Goal: Use online tool/utility: Utilize a website feature to perform a specific function

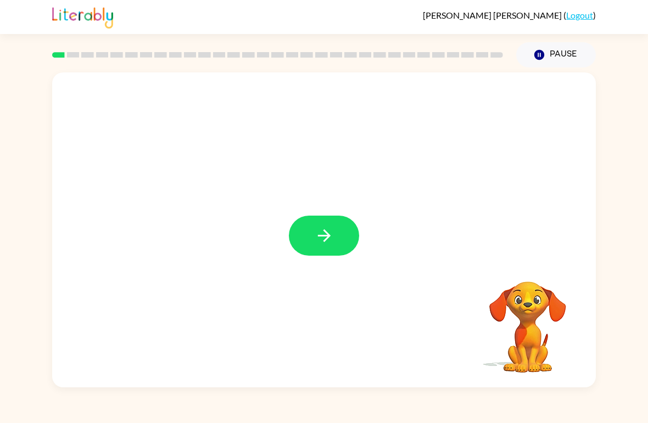
click at [315, 252] on button "button" at bounding box center [324, 236] width 70 height 40
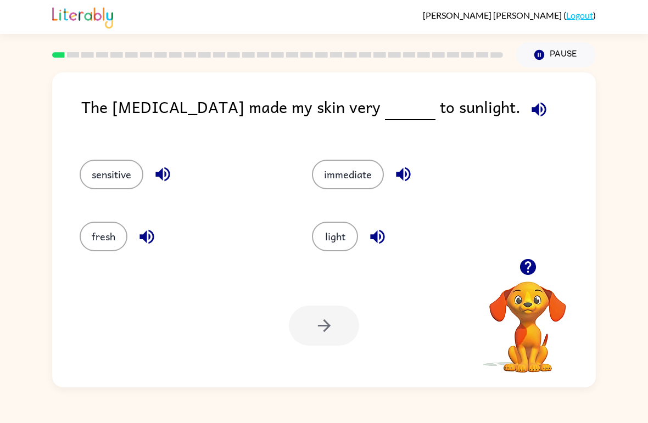
click at [94, 176] on button "sensitive" at bounding box center [112, 175] width 64 height 30
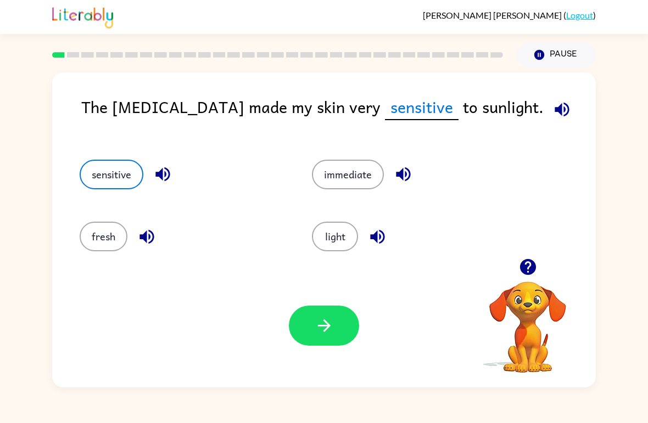
click at [322, 341] on button "button" at bounding box center [324, 326] width 70 height 40
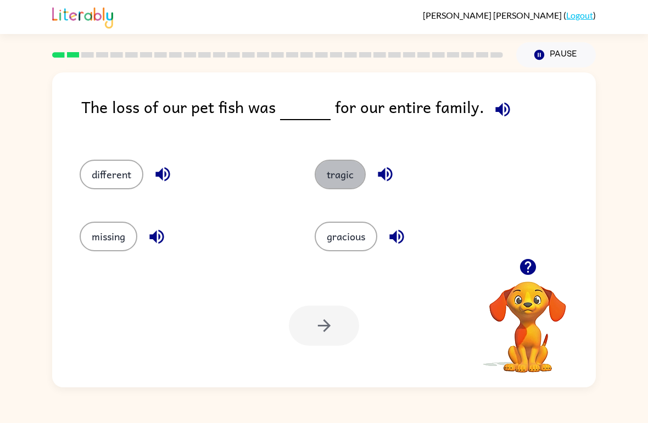
click at [357, 179] on button "tragic" at bounding box center [340, 175] width 51 height 30
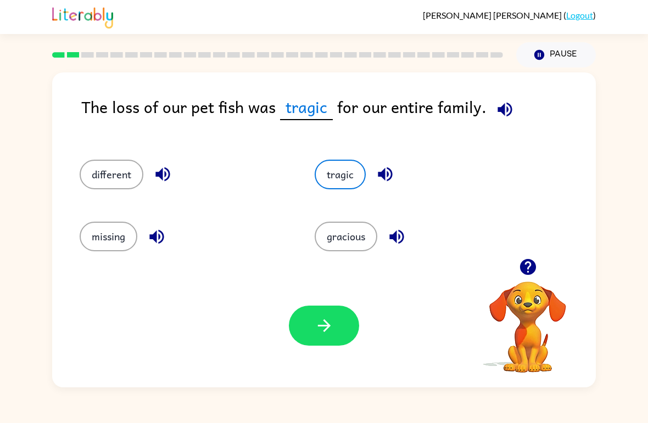
click at [328, 337] on button "button" at bounding box center [324, 326] width 70 height 40
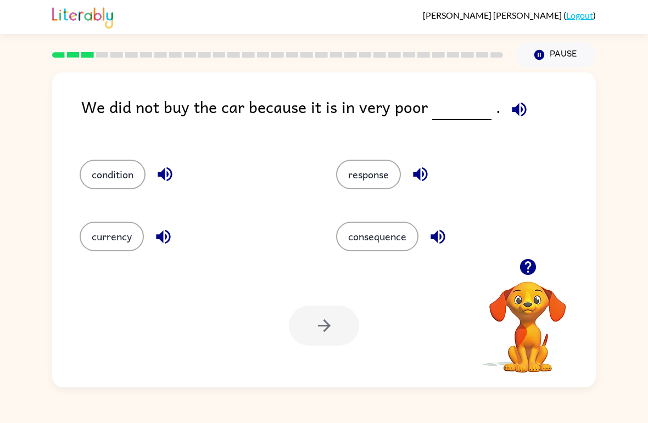
click at [121, 175] on button "condition" at bounding box center [113, 175] width 66 height 30
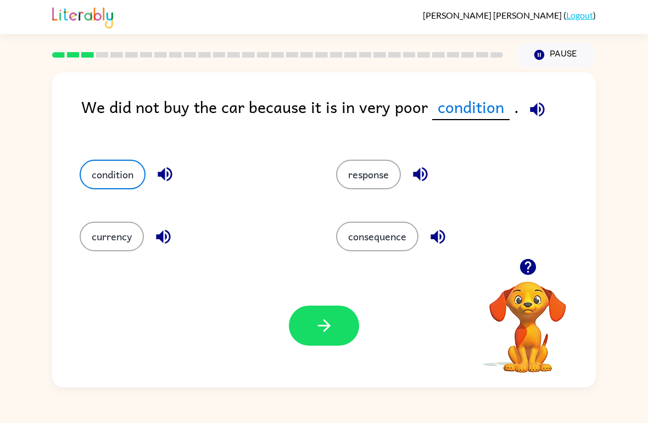
click at [303, 326] on button "button" at bounding box center [324, 326] width 70 height 40
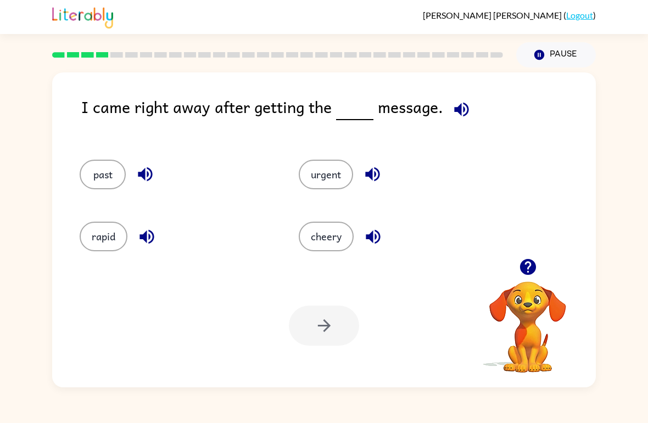
click at [331, 167] on button "urgent" at bounding box center [326, 175] width 54 height 30
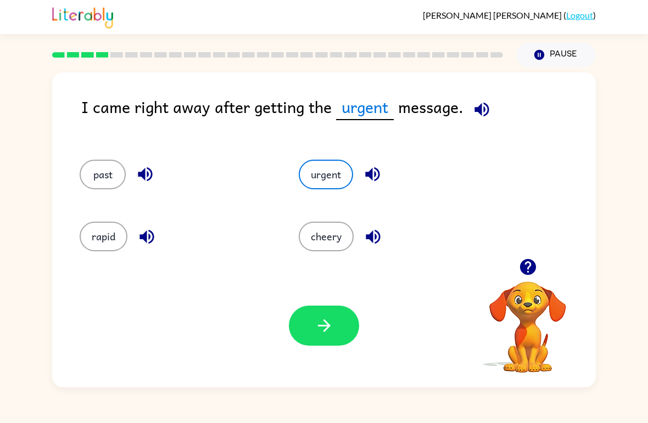
click at [303, 322] on button "button" at bounding box center [324, 326] width 70 height 40
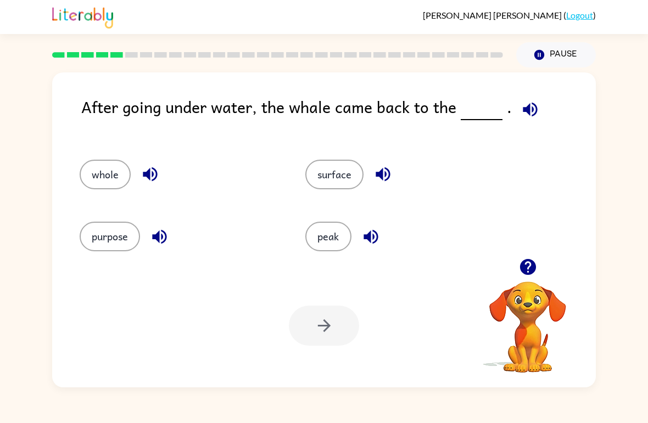
click at [110, 181] on button "whole" at bounding box center [105, 175] width 51 height 30
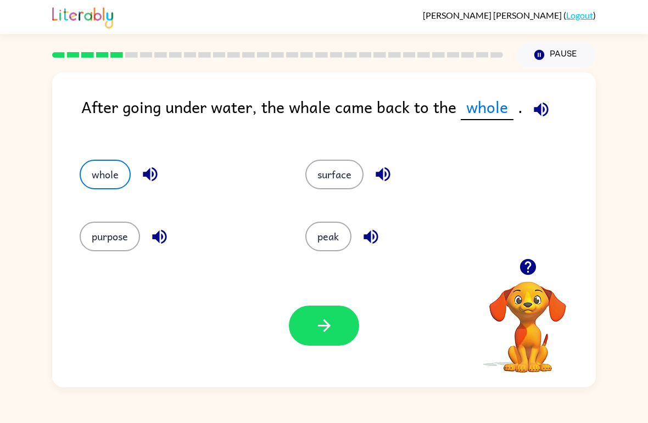
click at [347, 355] on div "Your browser must support playing .mp4 files to use Literably. Please try using…" at bounding box center [324, 326] width 544 height 124
click at [316, 325] on icon "button" at bounding box center [324, 325] width 19 height 19
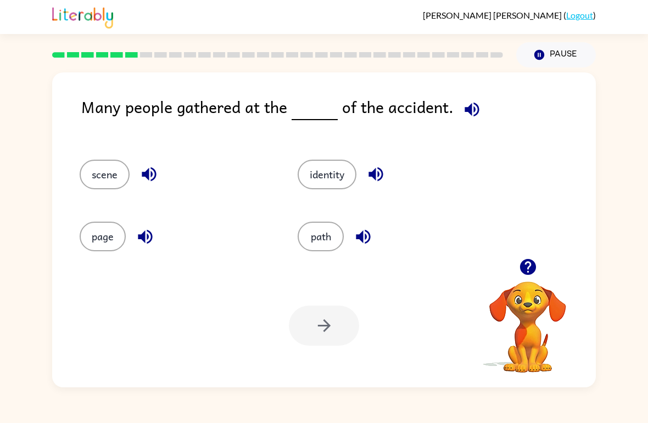
click at [606, 2] on div "[PERSON_NAME] ( Logout )" at bounding box center [324, 17] width 648 height 34
click at [607, 2] on div "[PERSON_NAME] ( Logout )" at bounding box center [324, 17] width 648 height 34
click at [306, 244] on button "path" at bounding box center [321, 237] width 46 height 30
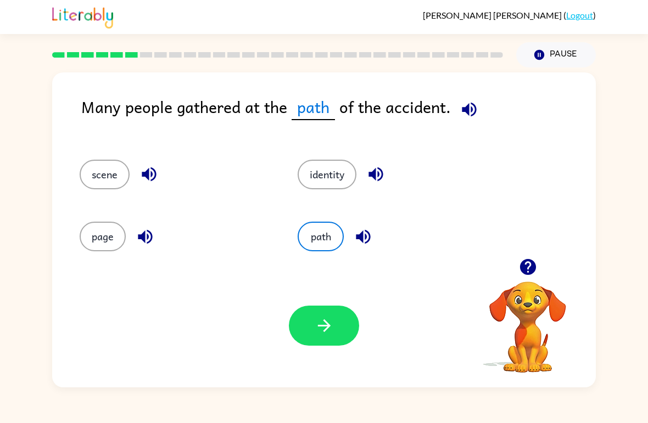
click at [306, 309] on button "button" at bounding box center [324, 326] width 70 height 40
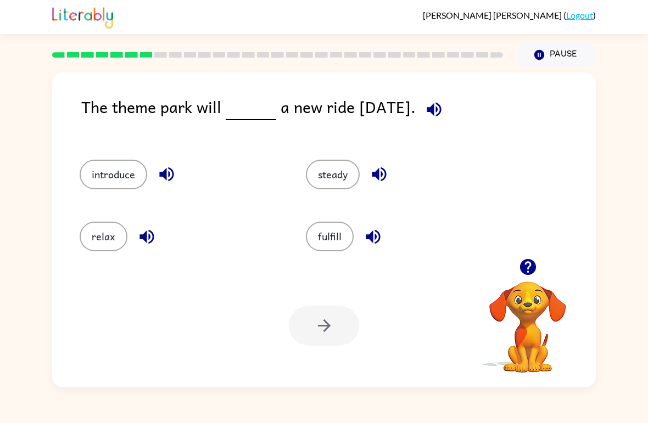
click at [105, 174] on button "introduce" at bounding box center [114, 175] width 68 height 30
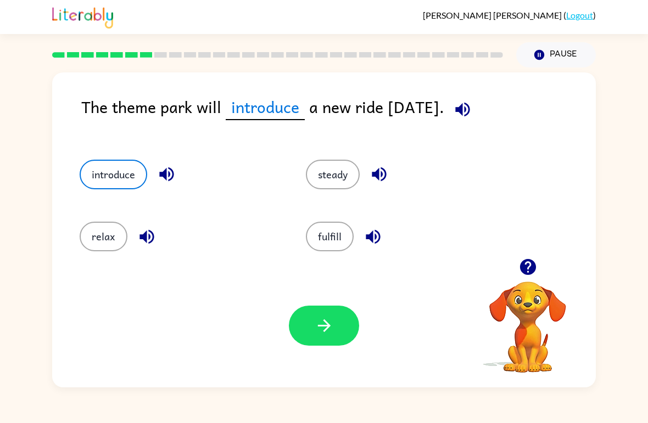
click at [321, 345] on button "button" at bounding box center [324, 326] width 70 height 40
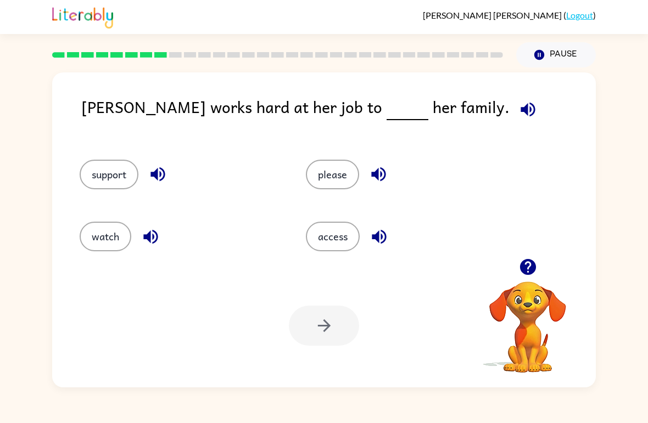
click at [106, 166] on button "support" at bounding box center [109, 175] width 59 height 30
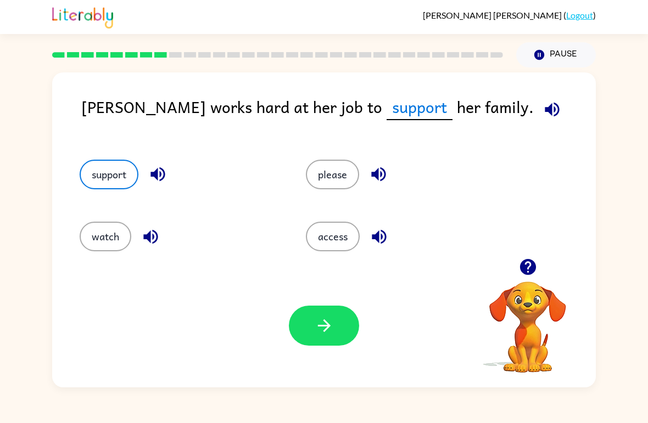
click at [320, 308] on button "button" at bounding box center [324, 326] width 70 height 40
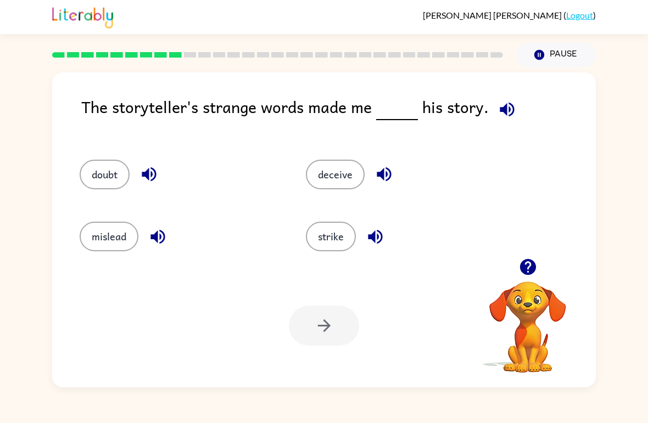
click at [346, 240] on button "strike" at bounding box center [331, 237] width 50 height 30
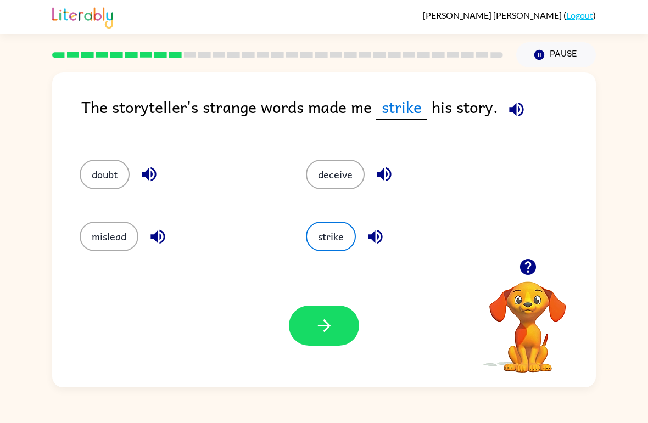
click at [320, 315] on button "button" at bounding box center [324, 326] width 70 height 40
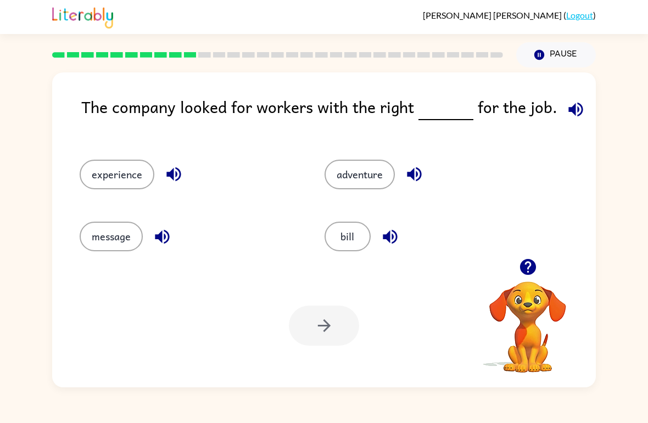
click at [376, 185] on button "adventure" at bounding box center [360, 175] width 70 height 30
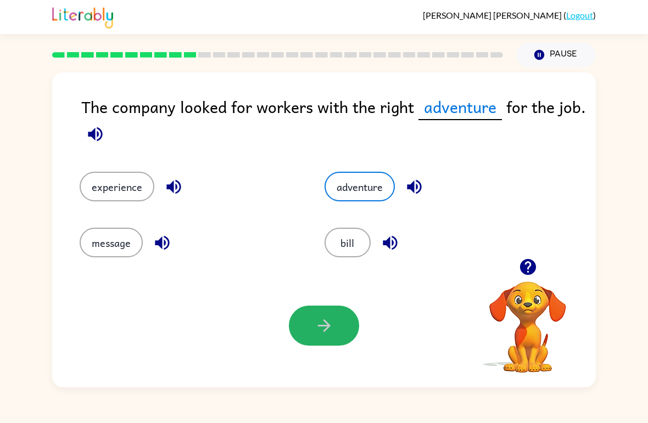
click at [346, 331] on button "button" at bounding box center [324, 326] width 70 height 40
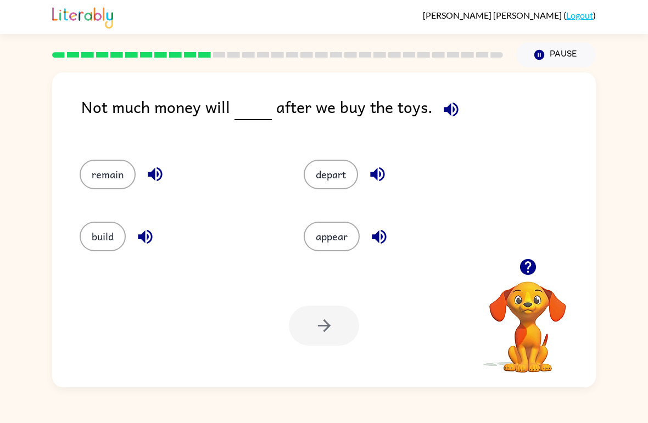
click at [110, 178] on button "remain" at bounding box center [108, 175] width 56 height 30
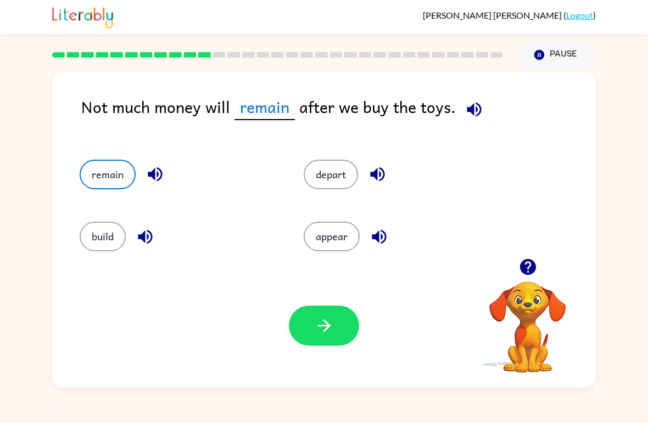
click at [317, 316] on button "button" at bounding box center [324, 326] width 70 height 40
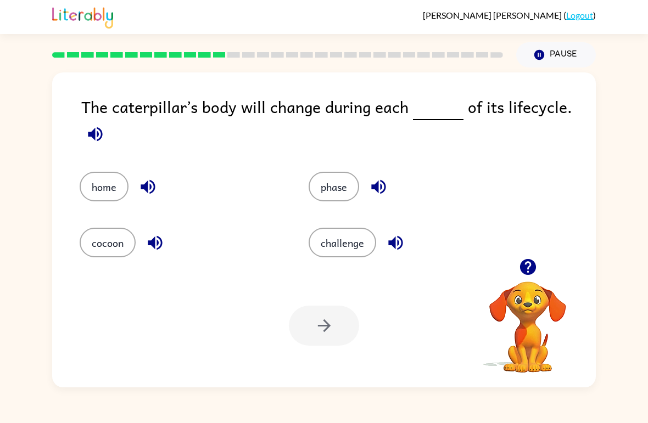
click at [97, 137] on icon "button" at bounding box center [95, 134] width 19 height 19
click at [320, 199] on button "phase" at bounding box center [334, 187] width 51 height 30
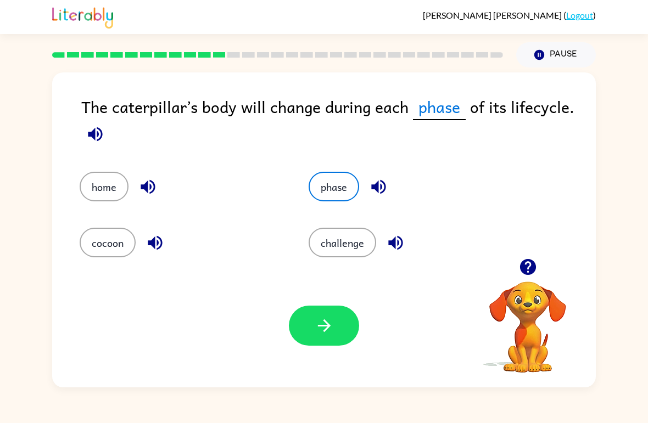
click at [338, 177] on button "phase" at bounding box center [334, 187] width 51 height 30
click at [117, 186] on button "home" at bounding box center [104, 187] width 49 height 30
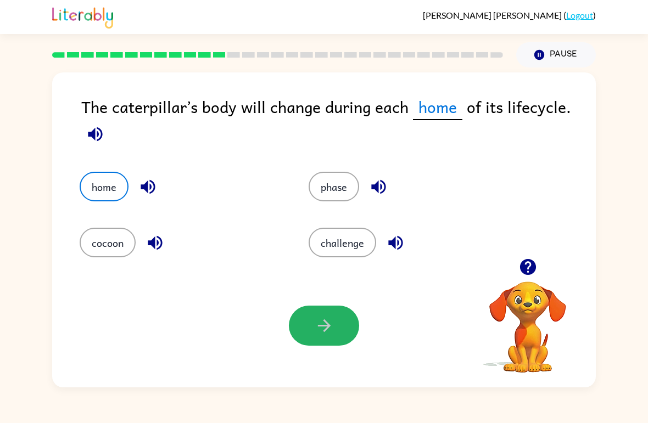
click at [303, 322] on button "button" at bounding box center [324, 326] width 70 height 40
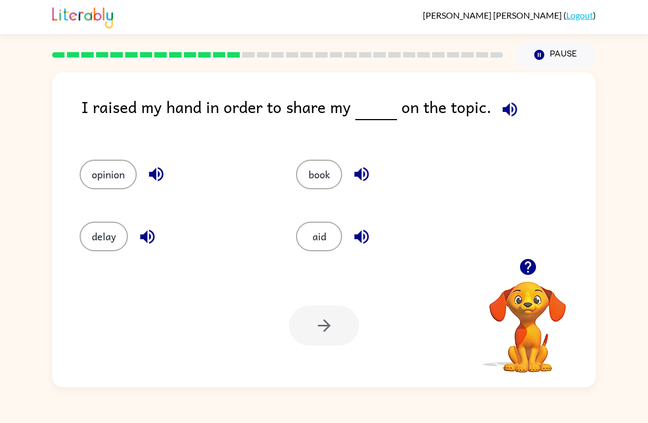
click at [338, 166] on button "book" at bounding box center [319, 175] width 46 height 30
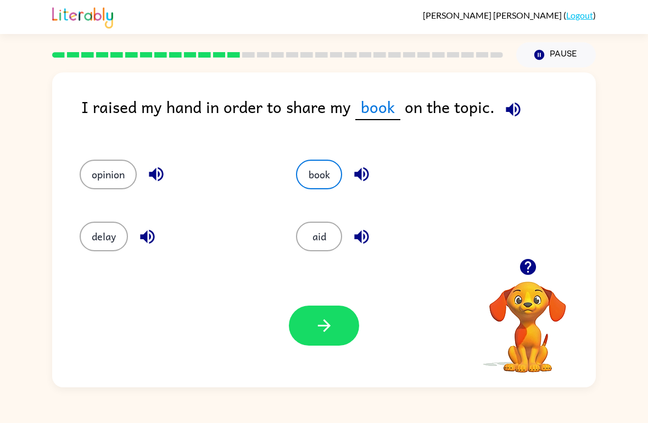
click at [300, 328] on button "button" at bounding box center [324, 326] width 70 height 40
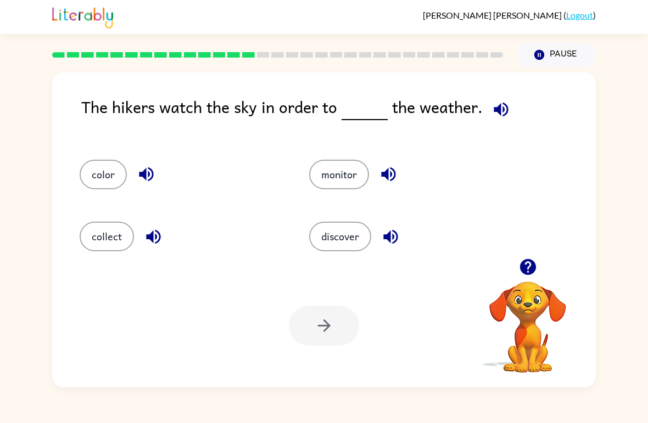
click at [352, 235] on button "discover" at bounding box center [340, 237] width 62 height 30
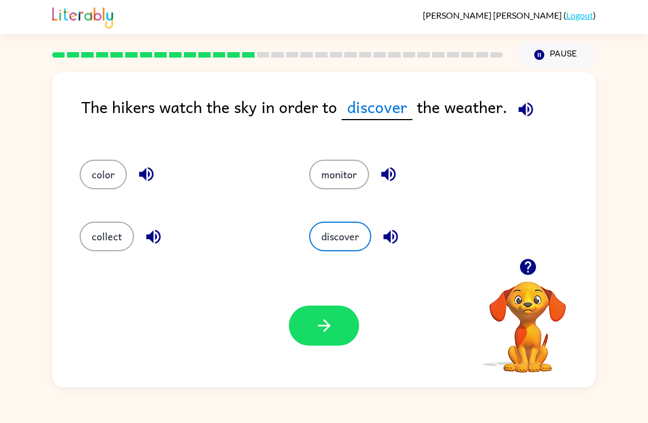
click at [327, 330] on icon "button" at bounding box center [323, 326] width 13 height 13
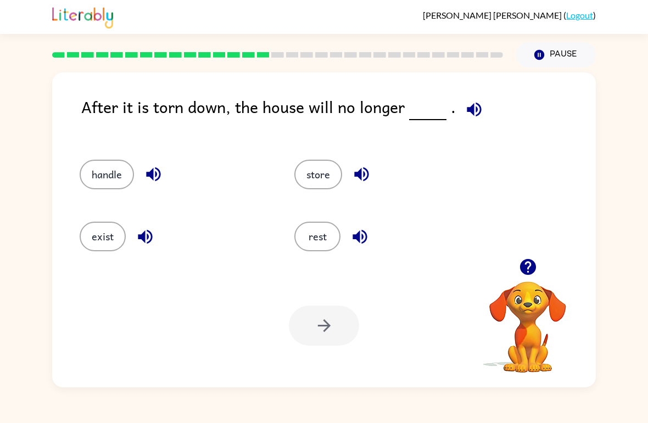
click at [102, 246] on button "exist" at bounding box center [103, 237] width 46 height 30
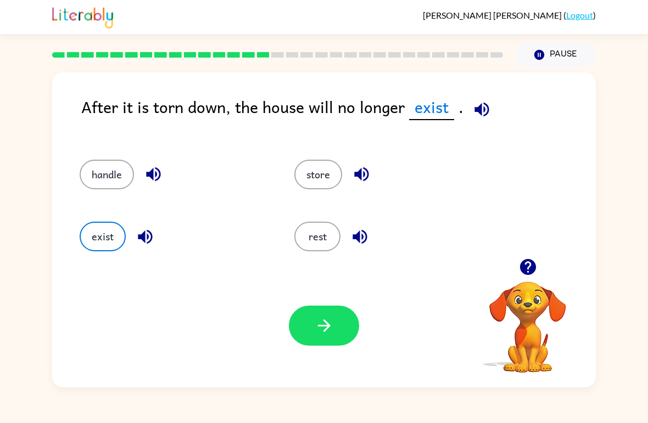
click at [317, 338] on button "button" at bounding box center [324, 326] width 70 height 40
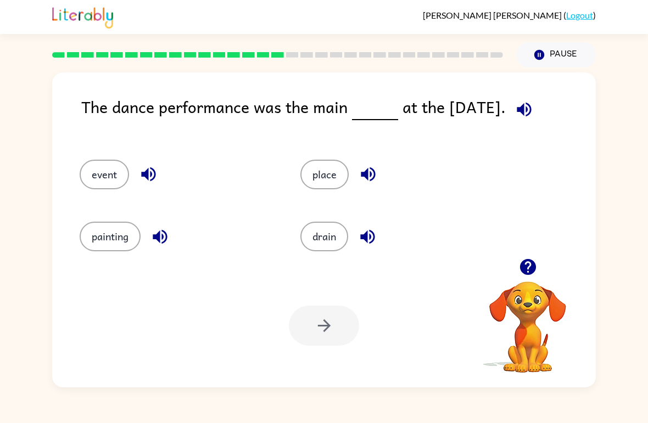
click at [105, 170] on button "event" at bounding box center [104, 175] width 49 height 30
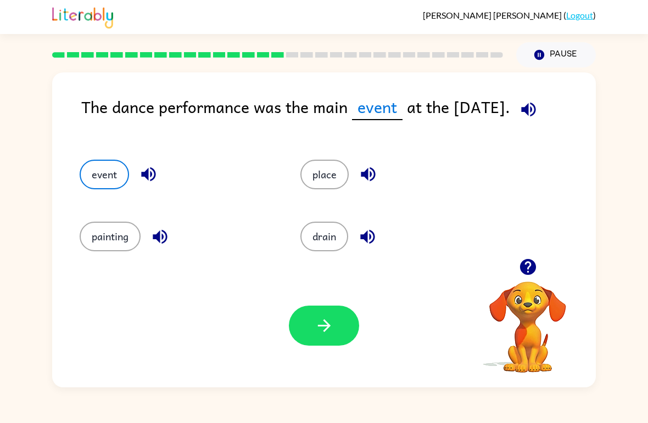
click at [331, 320] on icon "button" at bounding box center [324, 325] width 19 height 19
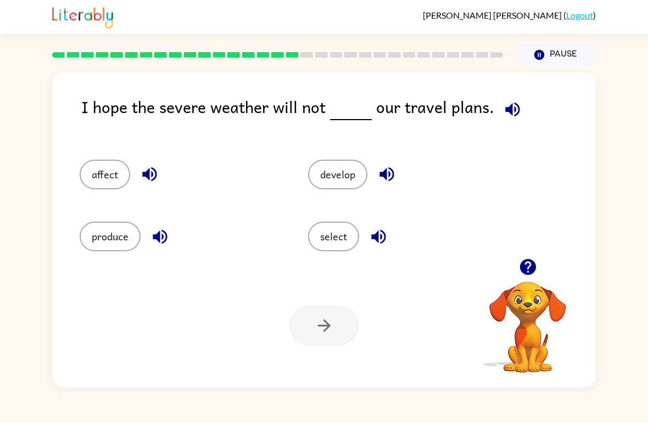
click at [95, 175] on button "affect" at bounding box center [105, 175] width 51 height 30
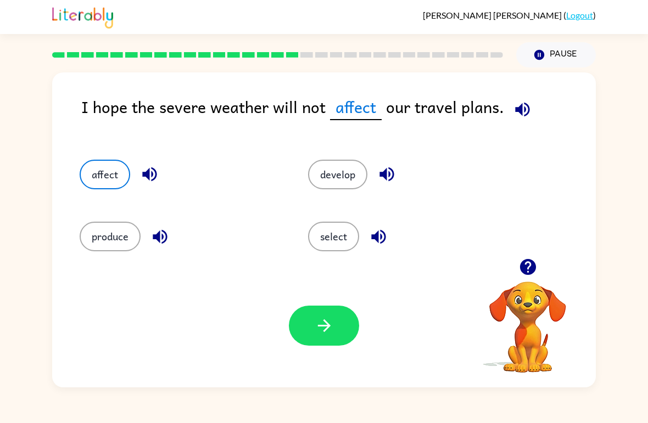
click at [320, 342] on button "button" at bounding box center [324, 326] width 70 height 40
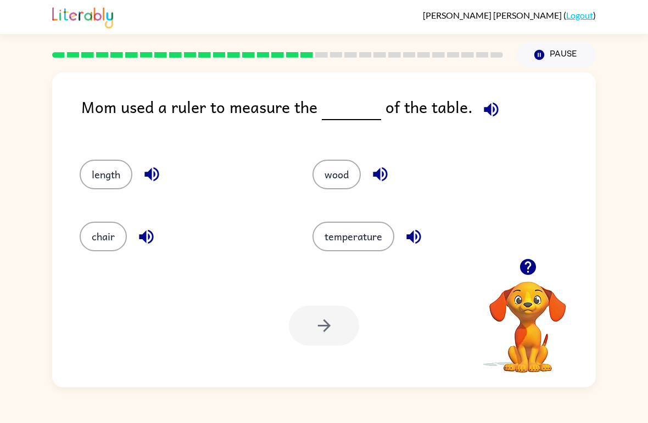
click at [104, 177] on button "length" at bounding box center [106, 175] width 53 height 30
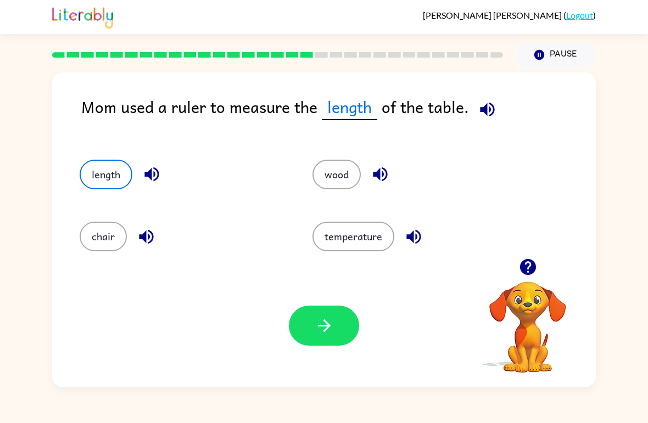
click at [305, 330] on button "button" at bounding box center [324, 326] width 70 height 40
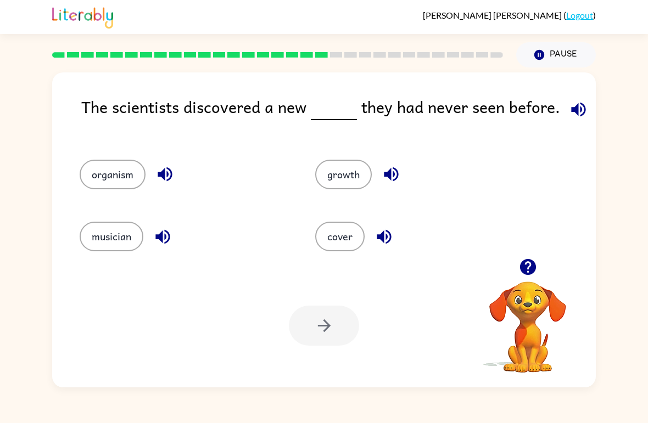
click at [108, 171] on button "organism" at bounding box center [113, 175] width 66 height 30
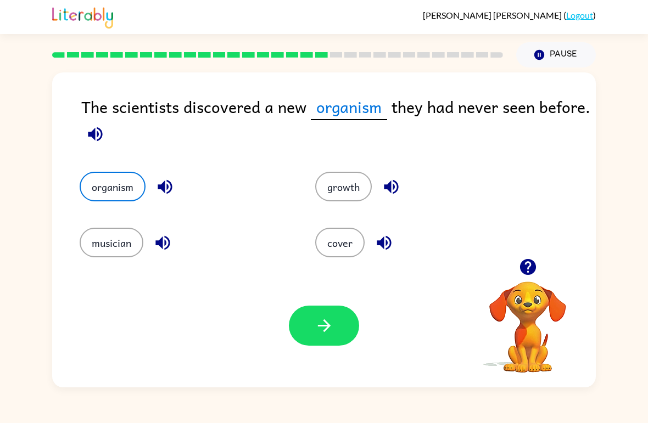
click at [336, 310] on button "button" at bounding box center [324, 326] width 70 height 40
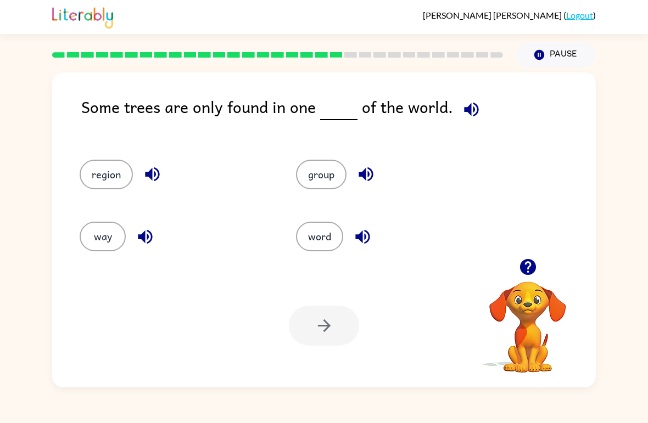
click at [113, 183] on button "region" at bounding box center [106, 175] width 53 height 30
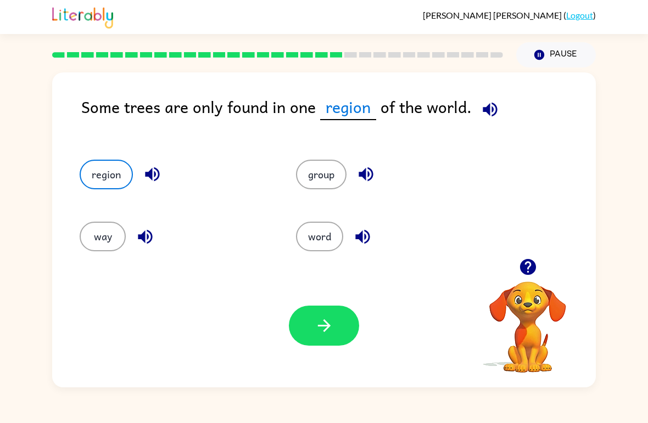
click at [331, 321] on icon "button" at bounding box center [324, 325] width 19 height 19
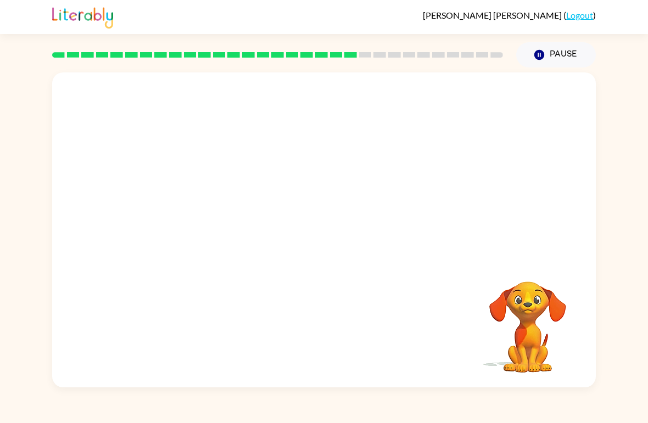
click at [217, 226] on video "Your browser must support playing .mp4 files to use Literably. Please try using…" at bounding box center [324, 166] width 544 height 186
click at [223, 233] on video "Your browser must support playing .mp4 files to use Literably. Please try using…" at bounding box center [324, 166] width 544 height 186
click at [223, 232] on video "Your browser must support playing .mp4 files to use Literably. Please try using…" at bounding box center [324, 166] width 544 height 186
click at [337, 227] on button "button" at bounding box center [324, 236] width 70 height 40
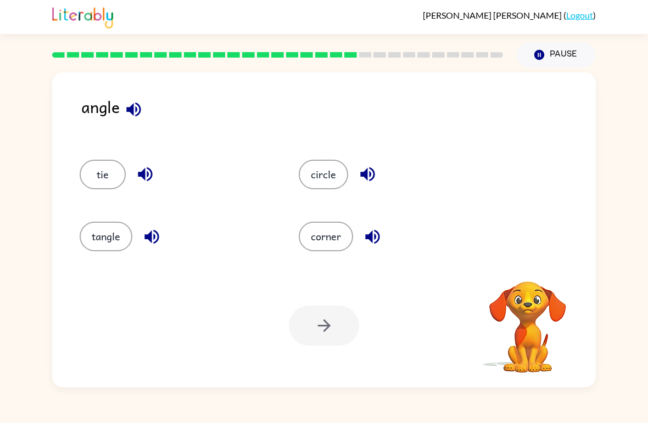
click at [312, 230] on button "corner" at bounding box center [326, 237] width 54 height 30
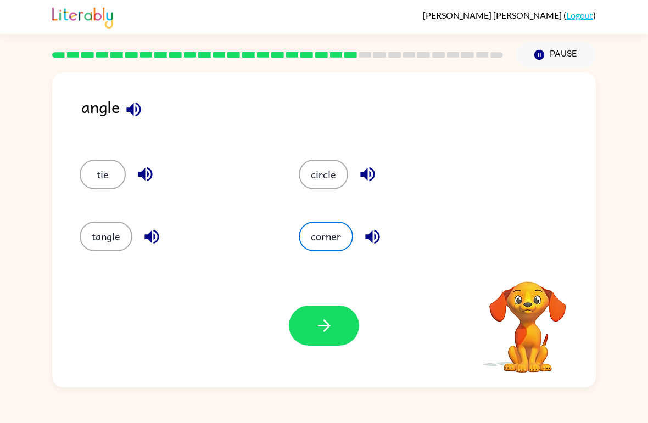
click at [313, 332] on button "button" at bounding box center [324, 326] width 70 height 40
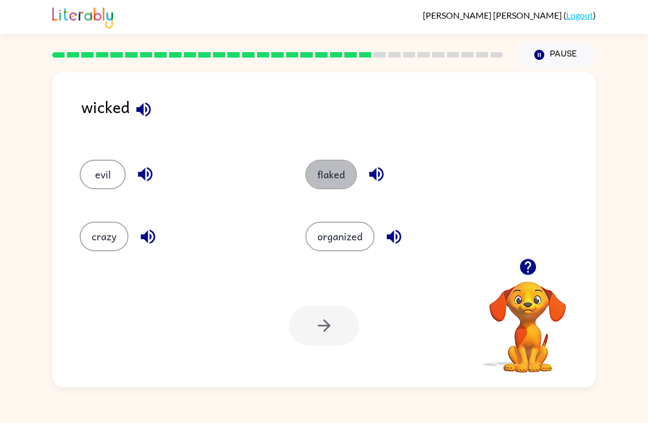
click at [332, 177] on button "flaked" at bounding box center [331, 175] width 52 height 30
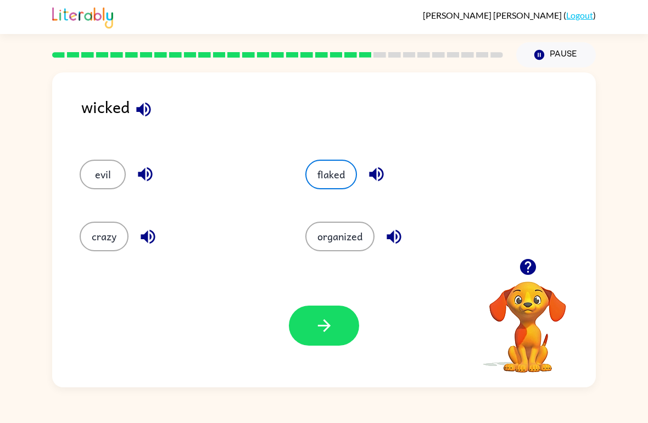
click at [334, 333] on button "button" at bounding box center [324, 326] width 70 height 40
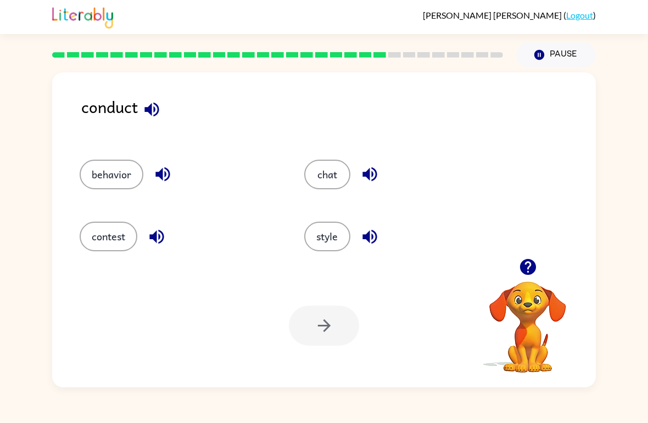
click at [109, 175] on button "behavior" at bounding box center [112, 175] width 64 height 30
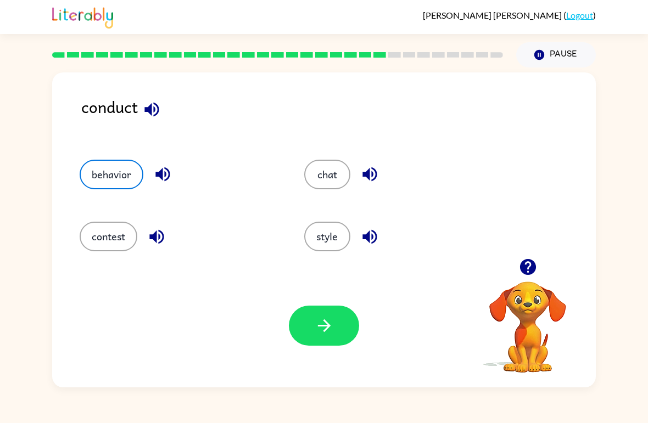
click at [332, 311] on button "button" at bounding box center [324, 326] width 70 height 40
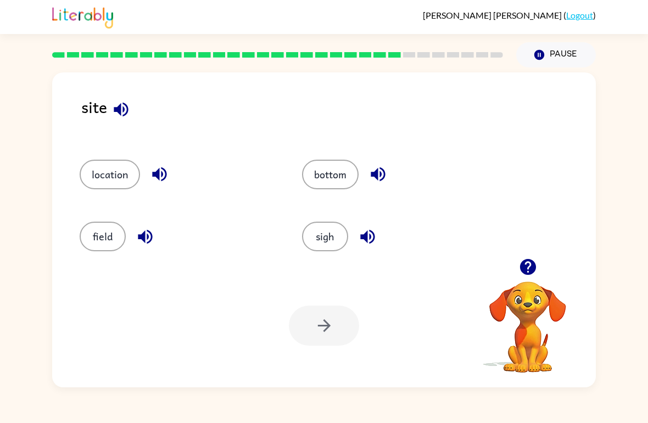
click at [319, 232] on button "sigh" at bounding box center [325, 237] width 46 height 30
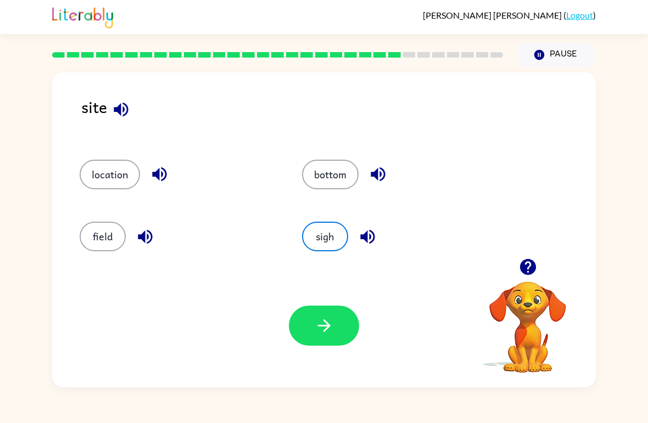
click at [317, 341] on button "button" at bounding box center [324, 326] width 70 height 40
click at [317, 341] on div at bounding box center [324, 326] width 70 height 40
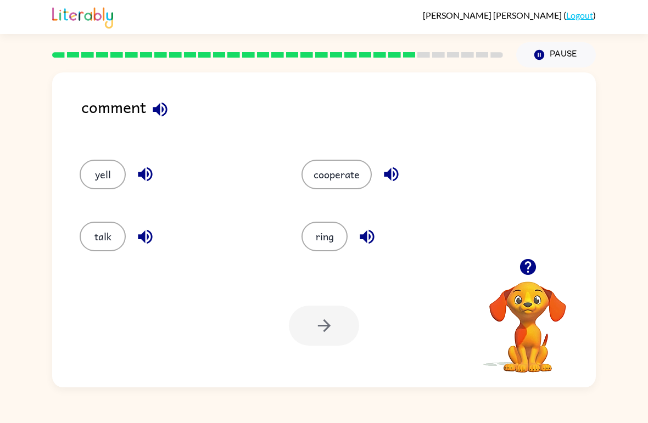
click at [103, 242] on button "talk" at bounding box center [103, 237] width 46 height 30
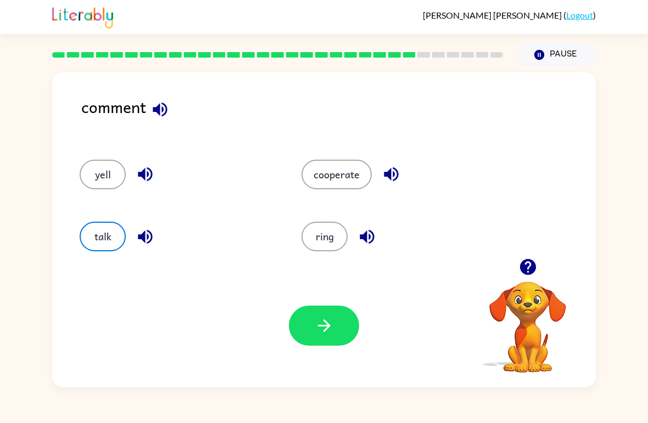
click at [303, 327] on button "button" at bounding box center [324, 326] width 70 height 40
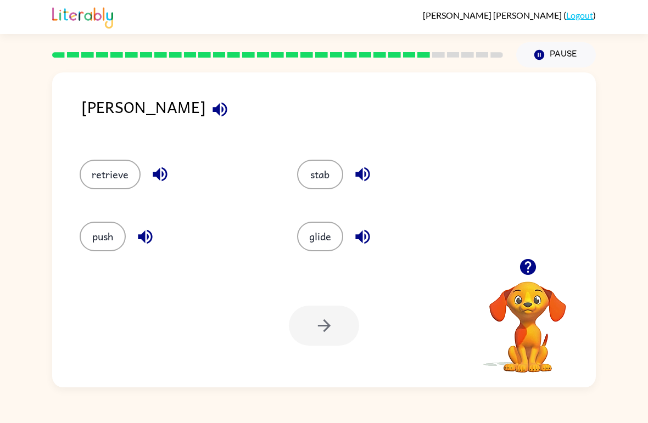
click at [315, 239] on button "glide" at bounding box center [320, 237] width 46 height 30
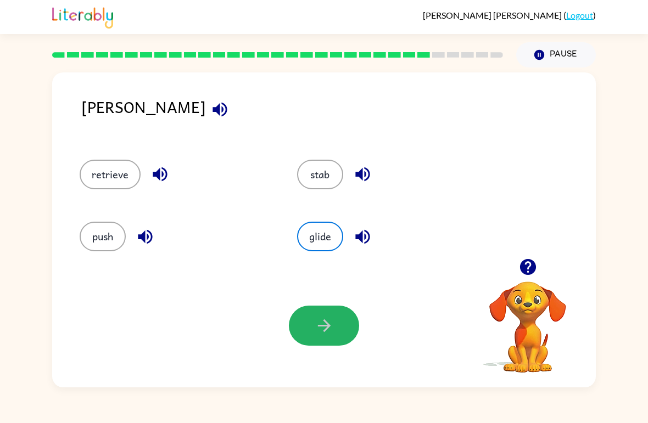
click at [321, 314] on button "button" at bounding box center [324, 326] width 70 height 40
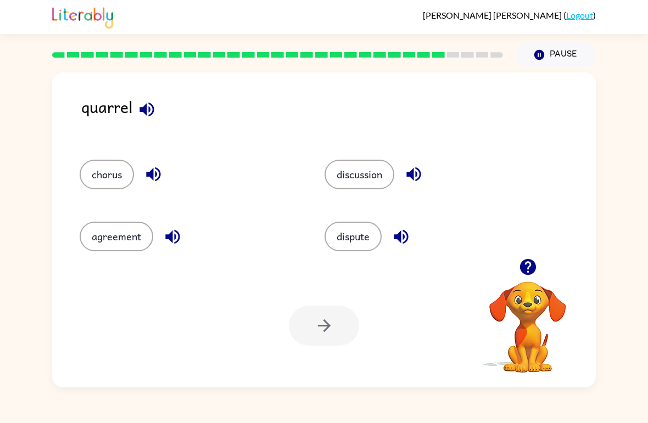
click at [107, 171] on button "chorus" at bounding box center [107, 175] width 54 height 30
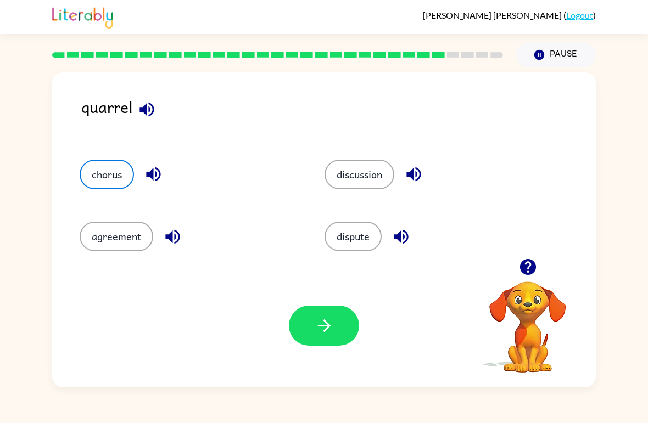
click at [324, 323] on icon "button" at bounding box center [324, 325] width 19 height 19
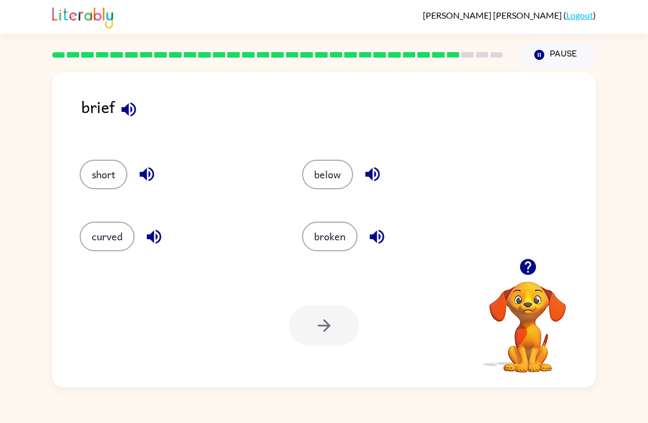
click at [122, 246] on button "curved" at bounding box center [107, 237] width 55 height 30
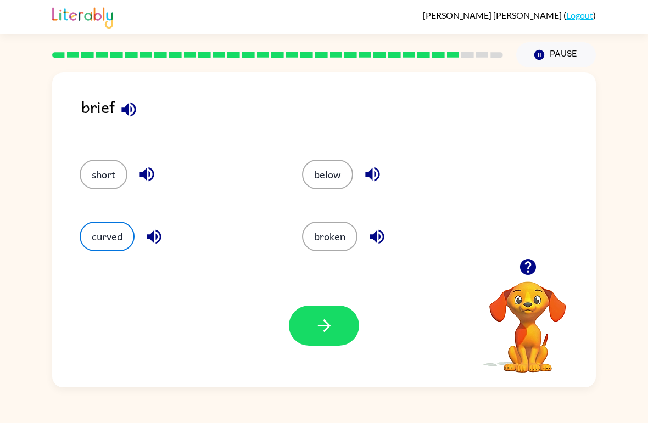
click at [320, 337] on button "button" at bounding box center [324, 326] width 70 height 40
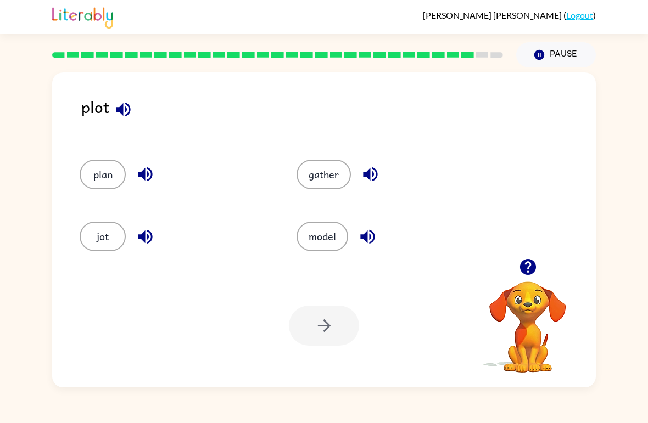
click at [102, 174] on button "plan" at bounding box center [103, 175] width 46 height 30
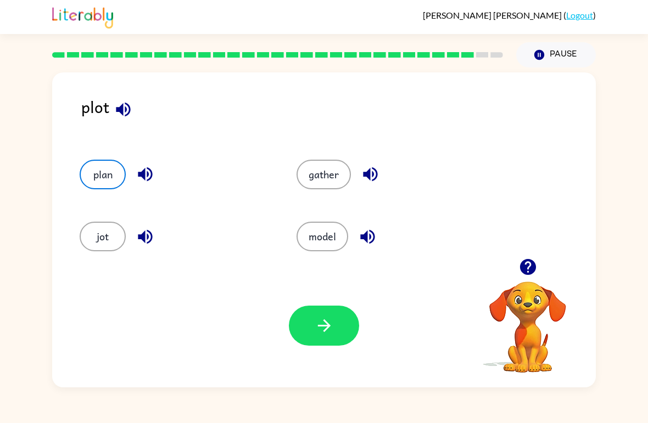
click at [328, 335] on icon "button" at bounding box center [324, 325] width 19 height 19
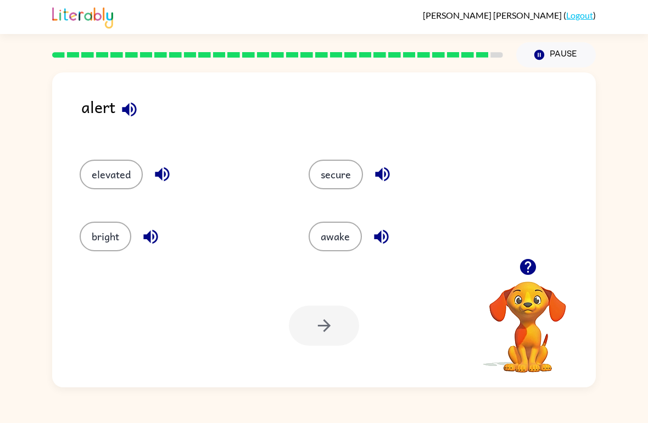
click at [322, 174] on button "secure" at bounding box center [336, 175] width 54 height 30
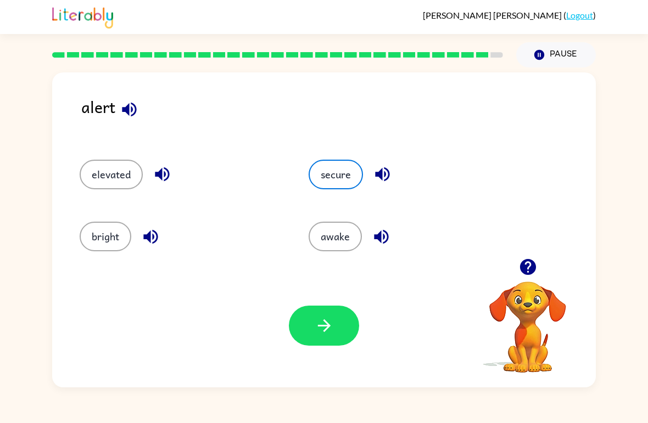
click at [314, 327] on button "button" at bounding box center [324, 326] width 70 height 40
